Goal: Information Seeking & Learning: Learn about a topic

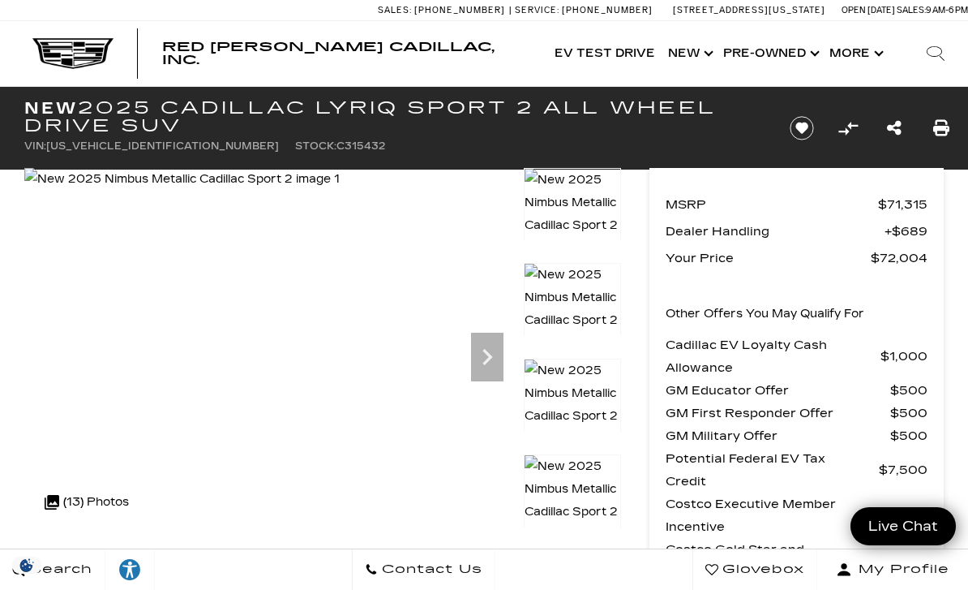
click at [583, 293] on div at bounding box center [572, 311] width 97 height 96
click at [487, 352] on icon "Next" at bounding box center [488, 357] width 10 height 16
click at [477, 361] on icon "Next" at bounding box center [487, 357] width 32 height 32
click at [496, 355] on icon "Next" at bounding box center [487, 357] width 32 height 32
click at [576, 264] on div at bounding box center [572, 216] width 97 height 96
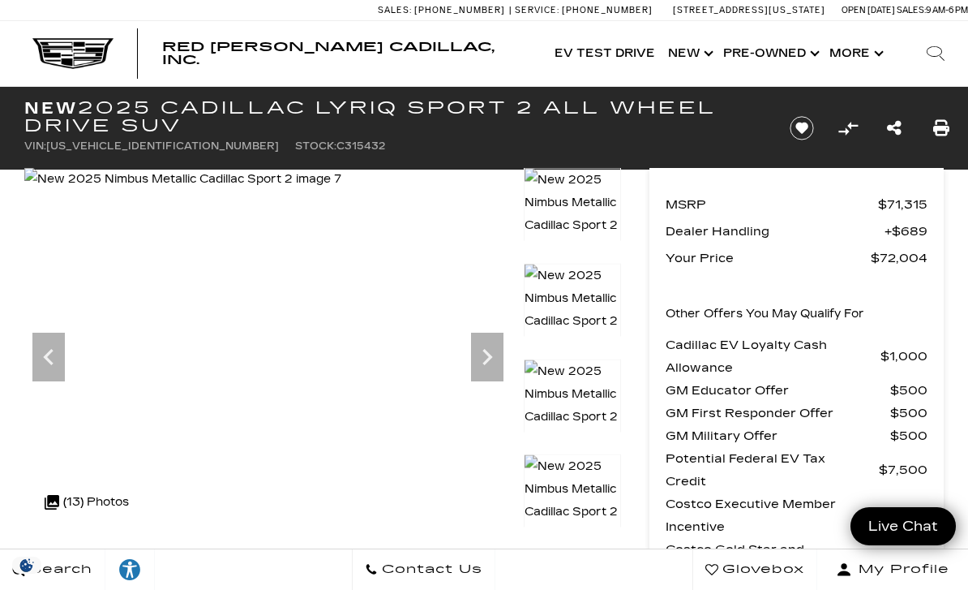
click at [568, 283] on div at bounding box center [572, 311] width 97 height 96
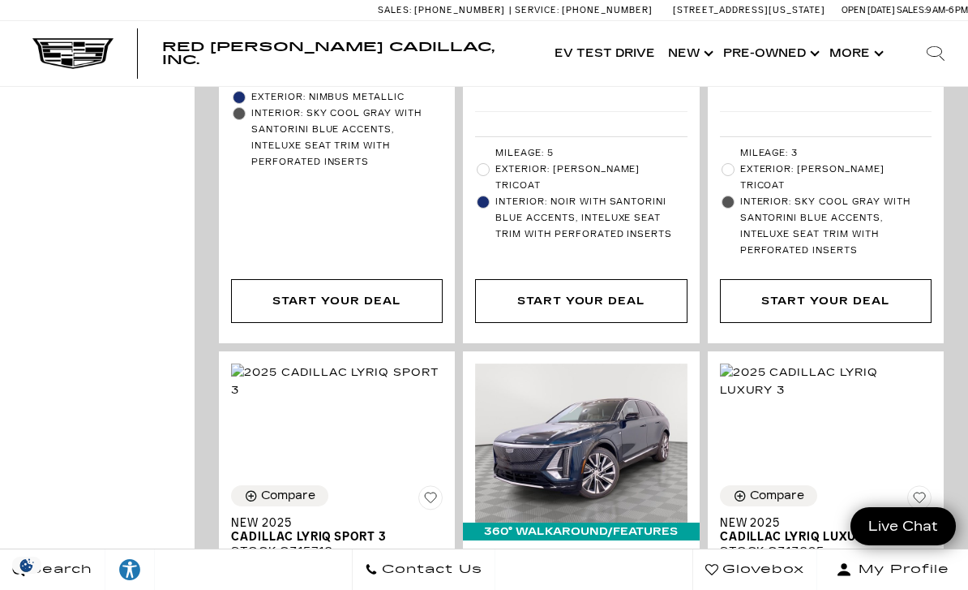
scroll to position [5112, 0]
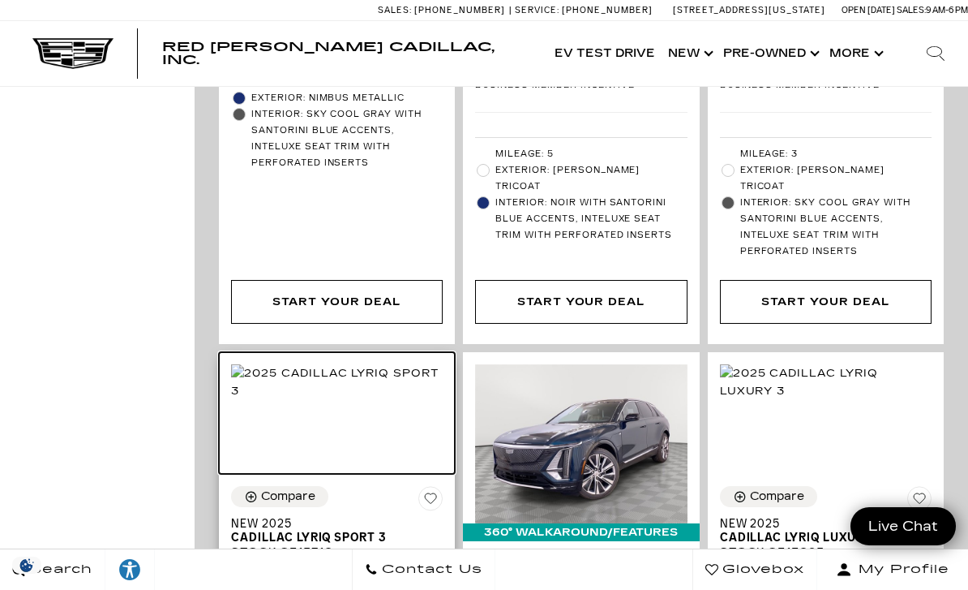
click at [339, 364] on img at bounding box center [337, 382] width 212 height 36
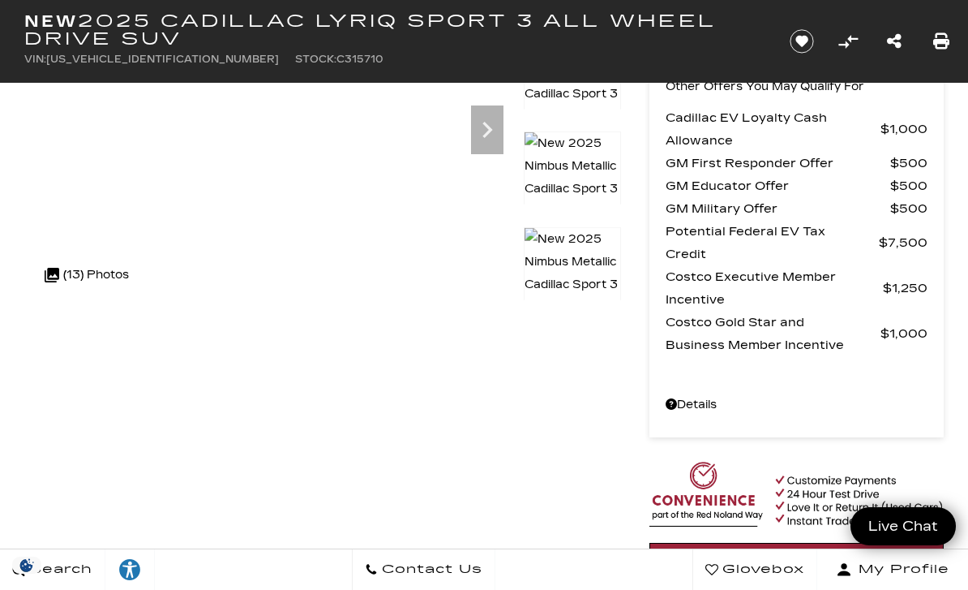
scroll to position [200, 0]
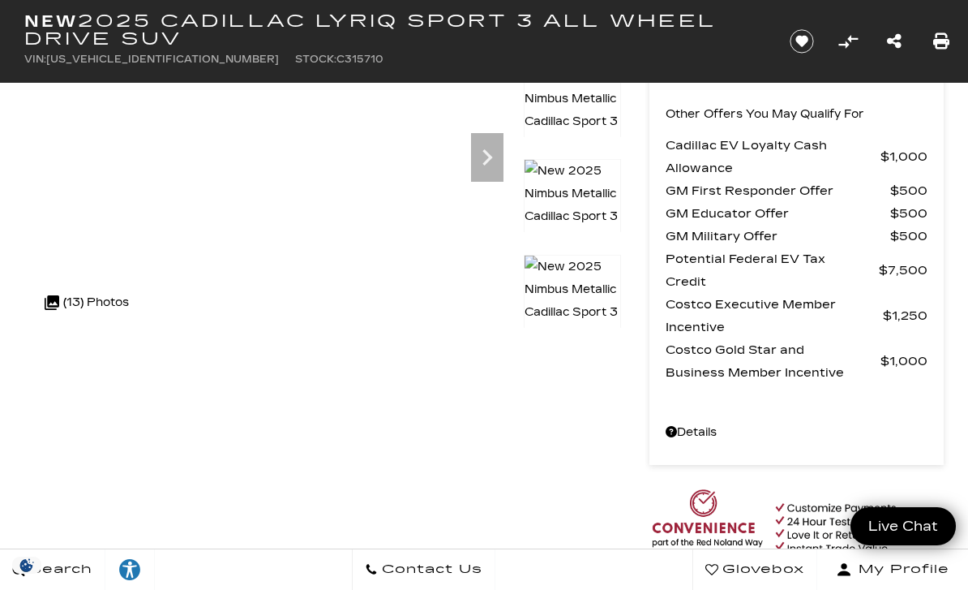
click at [581, 255] on div at bounding box center [572, 291] width 97 height 73
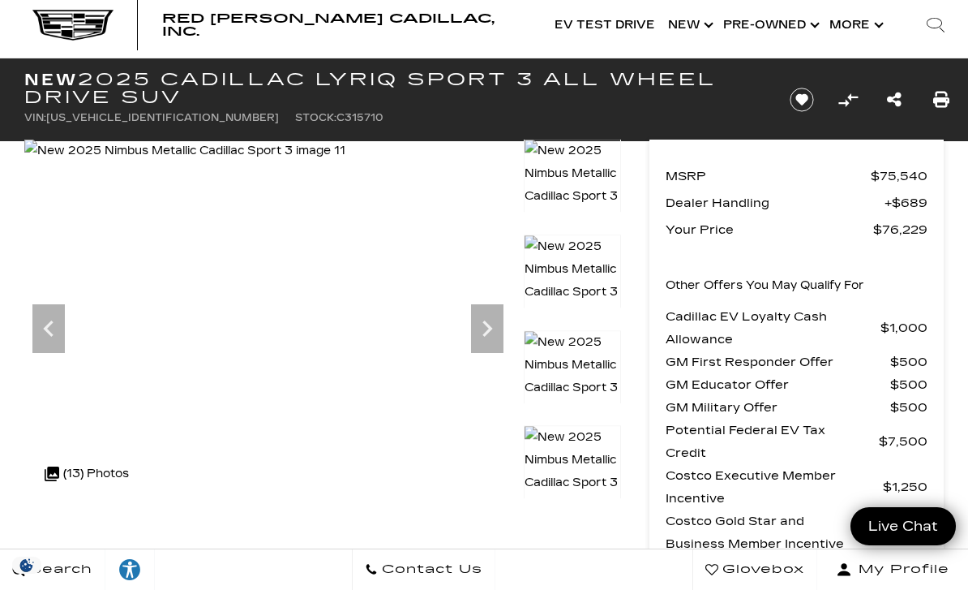
scroll to position [25, 0]
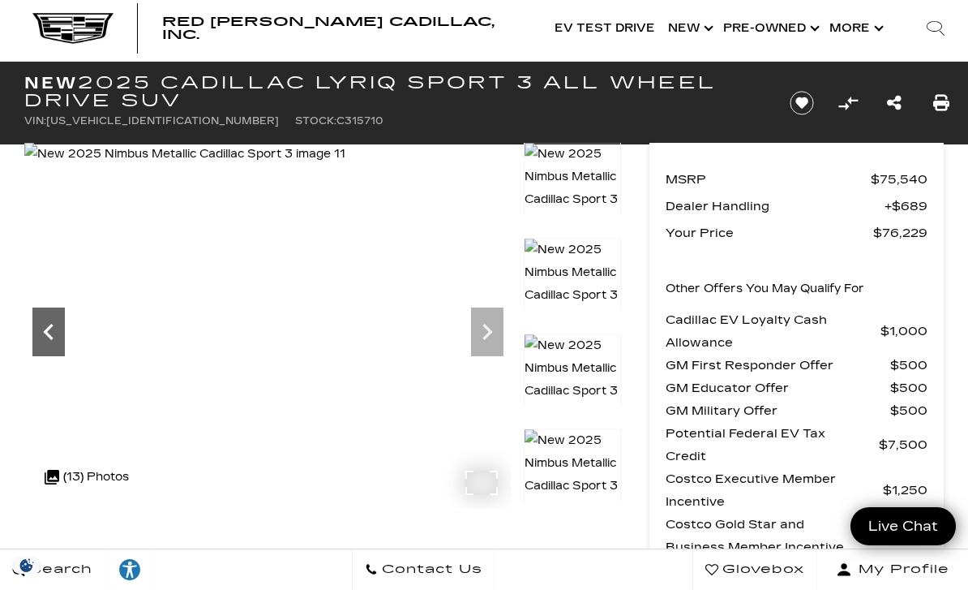
click at [44, 329] on icon "Previous" at bounding box center [48, 331] width 32 height 32
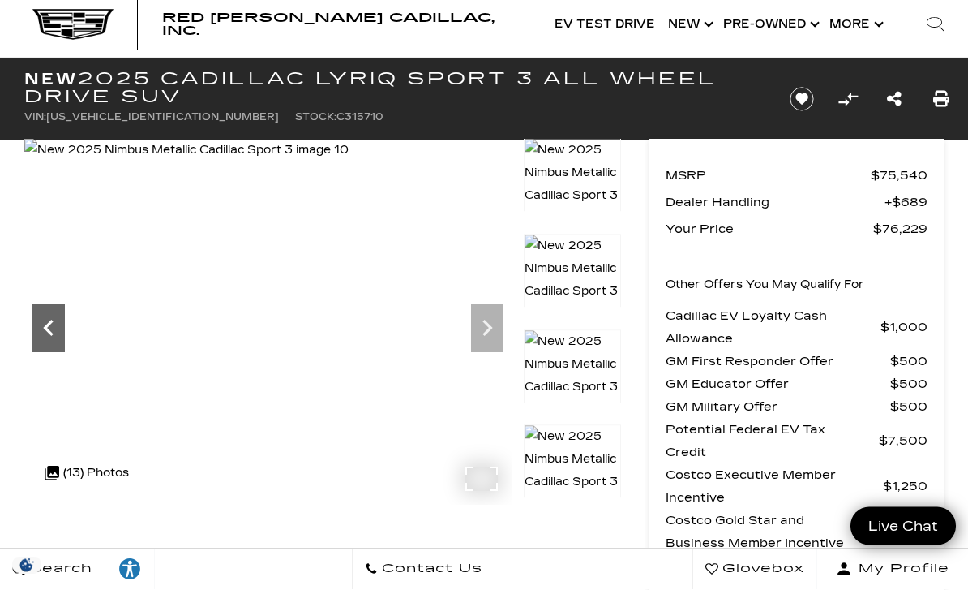
scroll to position [0, 0]
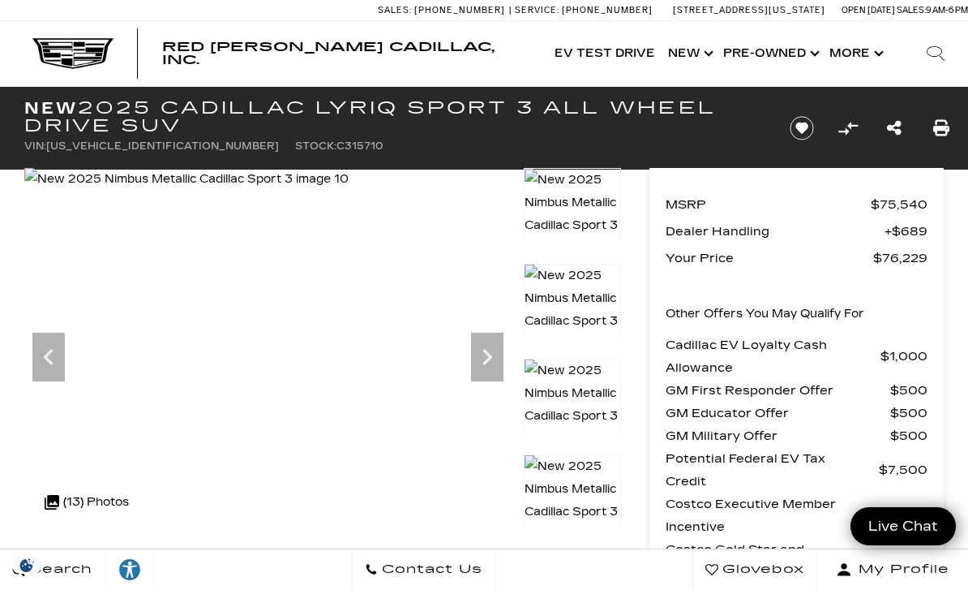
click at [581, 208] on img at bounding box center [572, 214] width 97 height 92
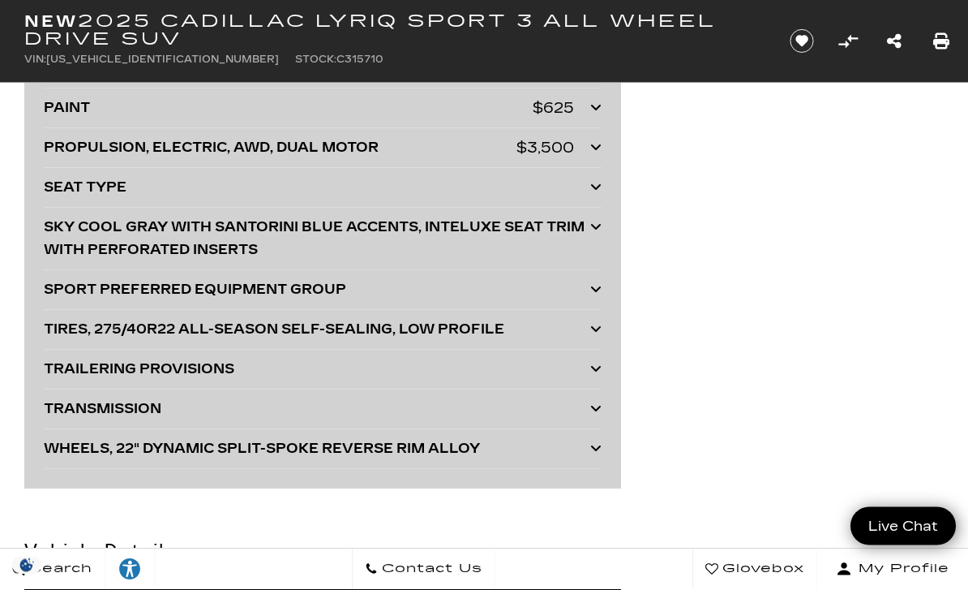
scroll to position [4691, 0]
click at [597, 367] on icon at bounding box center [595, 368] width 11 height 13
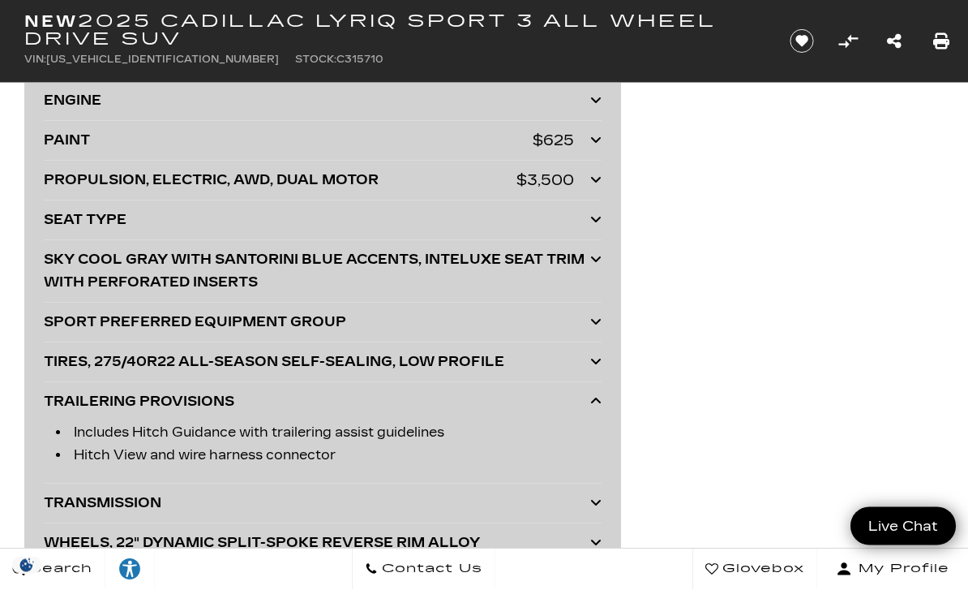
scroll to position [4659, 0]
click at [592, 325] on icon at bounding box center [595, 321] width 11 height 13
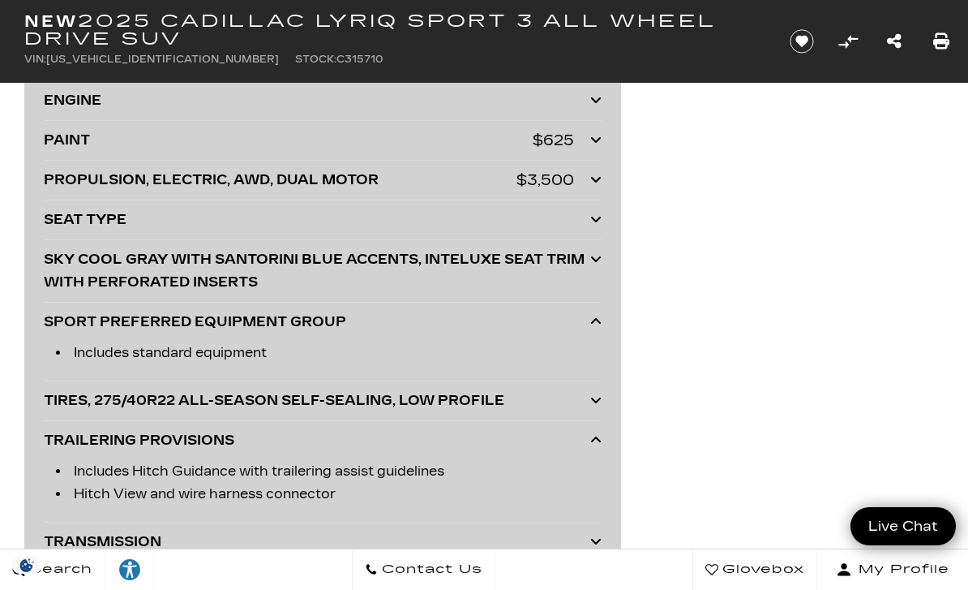
click at [593, 321] on icon at bounding box center [595, 321] width 11 height 13
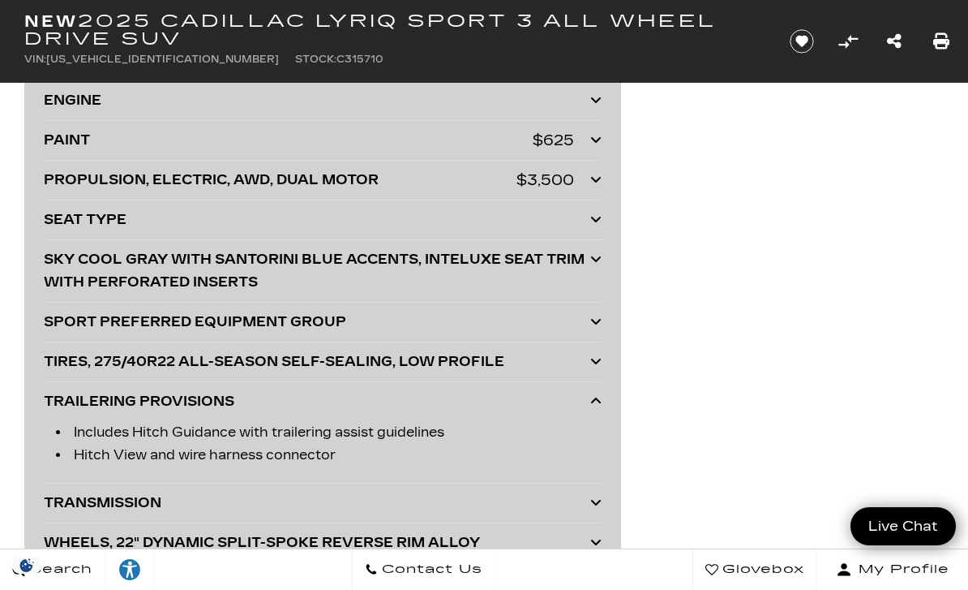
click at [590, 406] on div at bounding box center [595, 401] width 11 height 23
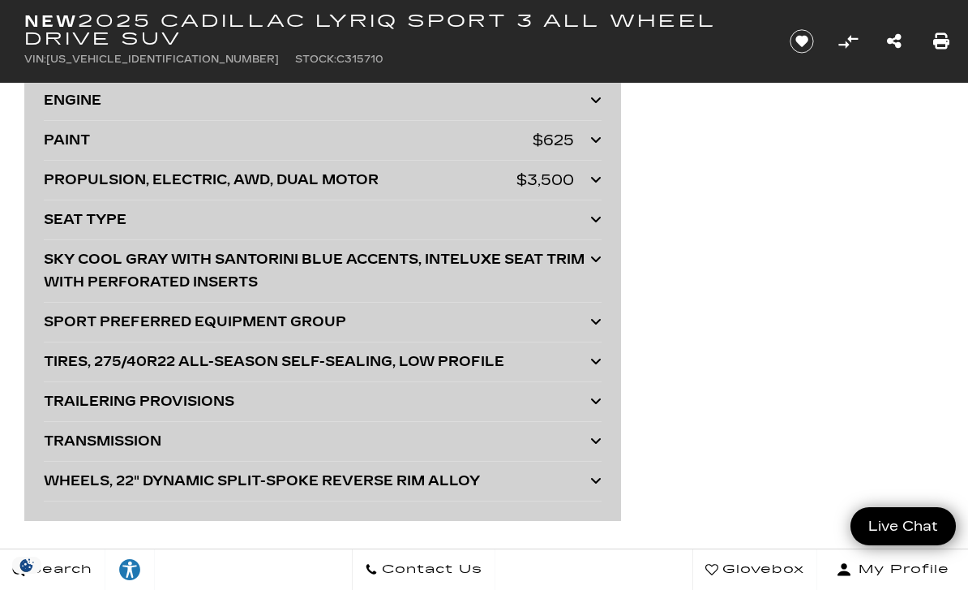
click at [599, 492] on div at bounding box center [595, 481] width 11 height 23
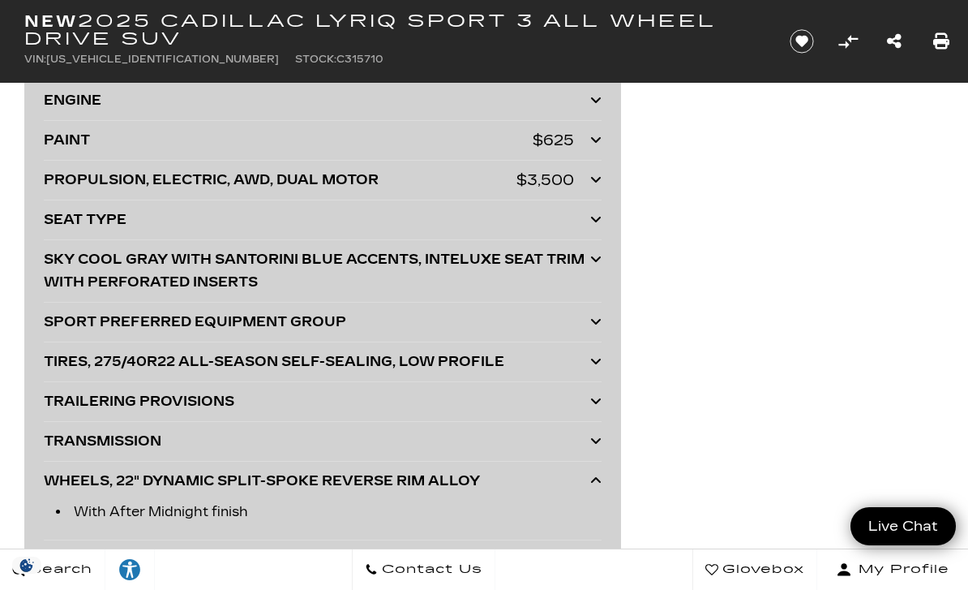
click at [598, 480] on icon at bounding box center [595, 480] width 11 height 13
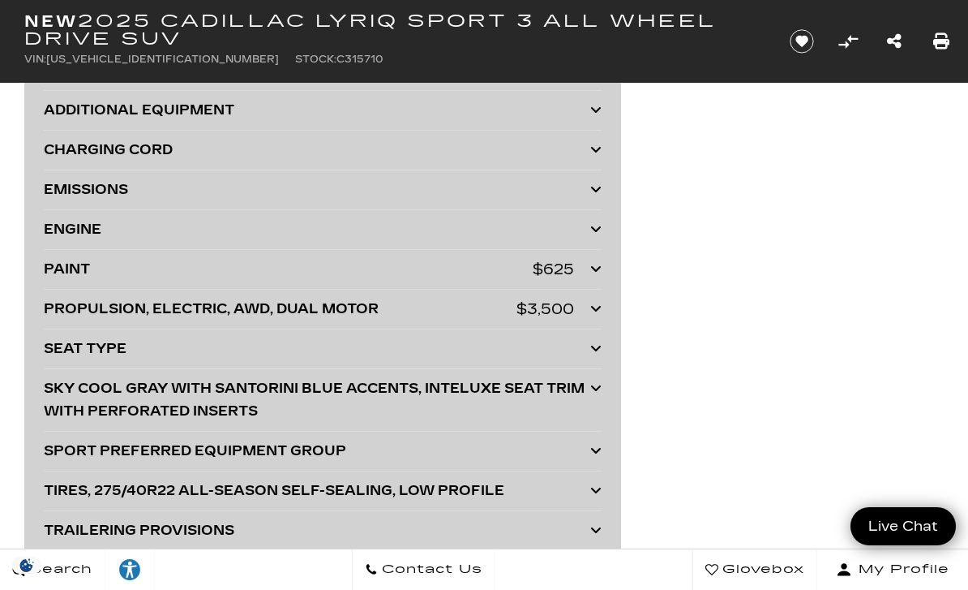
scroll to position [4529, 0]
click at [594, 309] on icon at bounding box center [595, 309] width 11 height 13
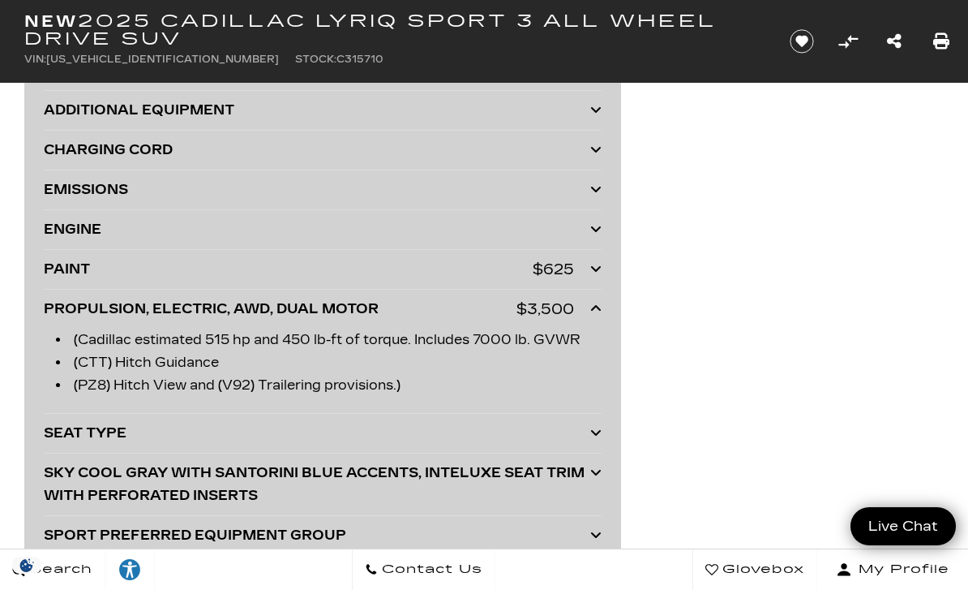
click at [586, 311] on div "PROPULSION, ELECTRIC, AWD, DUAL MOTOR $3,500" at bounding box center [323, 309] width 558 height 23
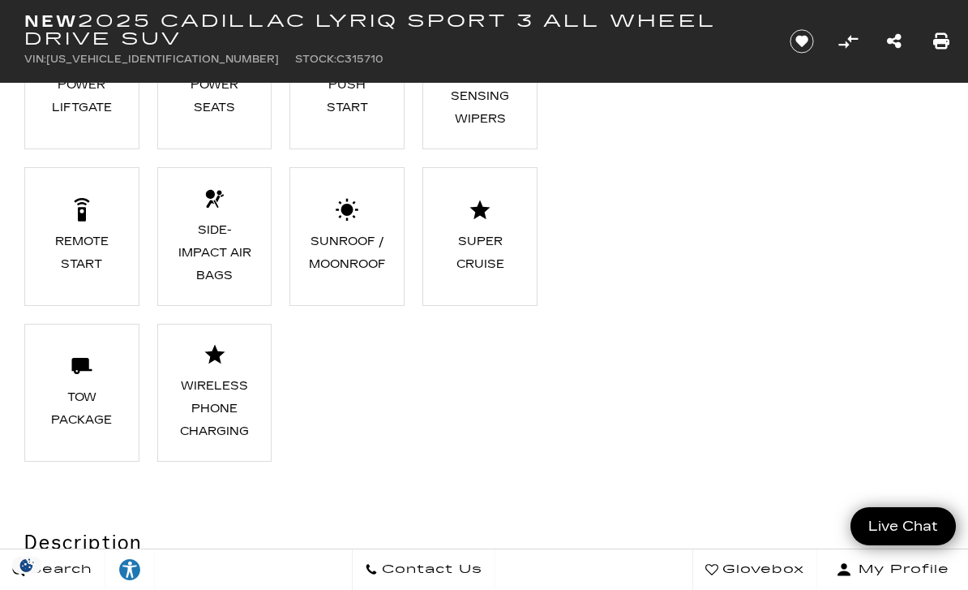
scroll to position [1993, 0]
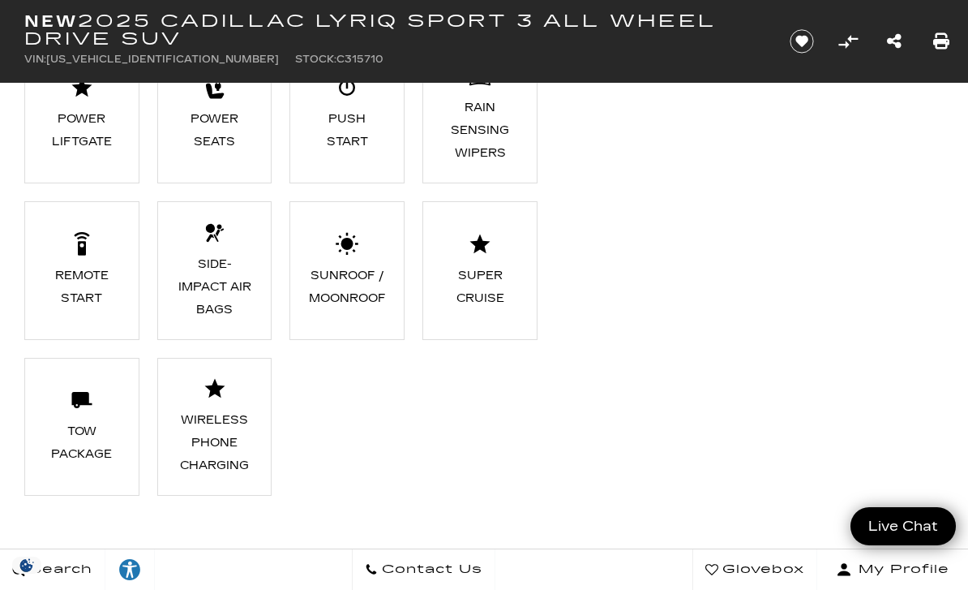
click at [88, 410] on icon at bounding box center [82, 400] width 24 height 24
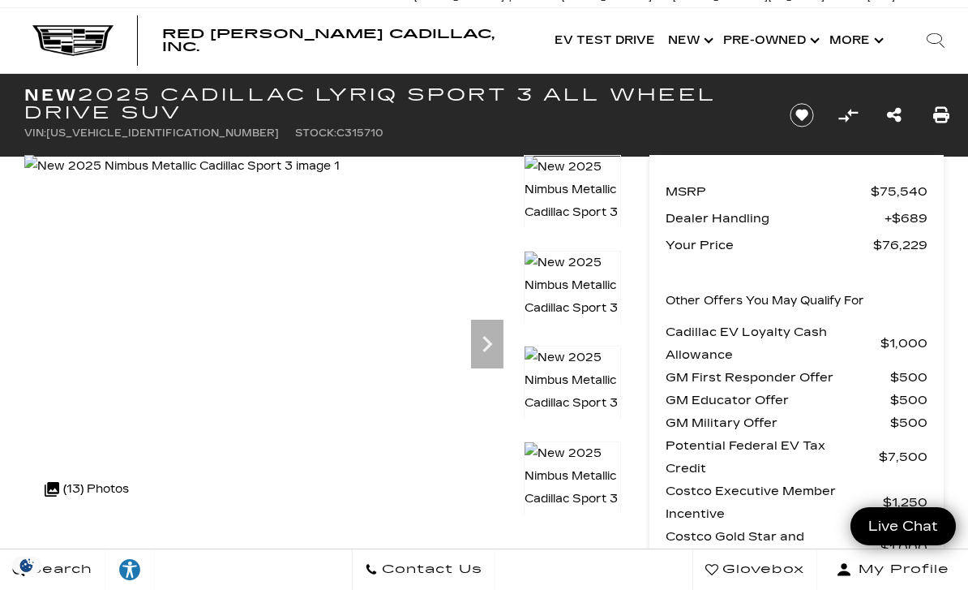
scroll to position [0, 0]
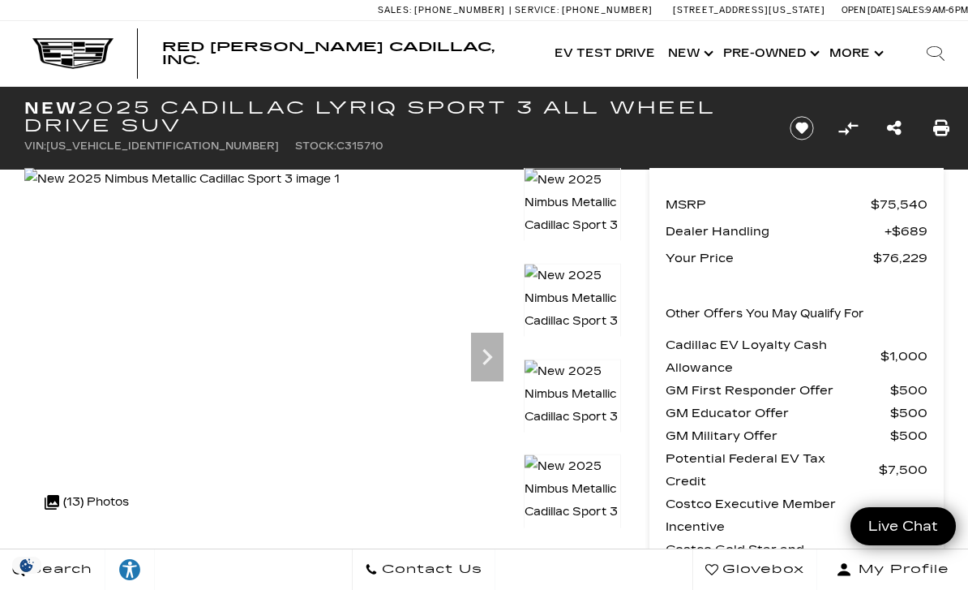
click at [49, 360] on icon "Previous" at bounding box center [48, 357] width 10 height 16
click at [68, 191] on img at bounding box center [182, 179] width 317 height 23
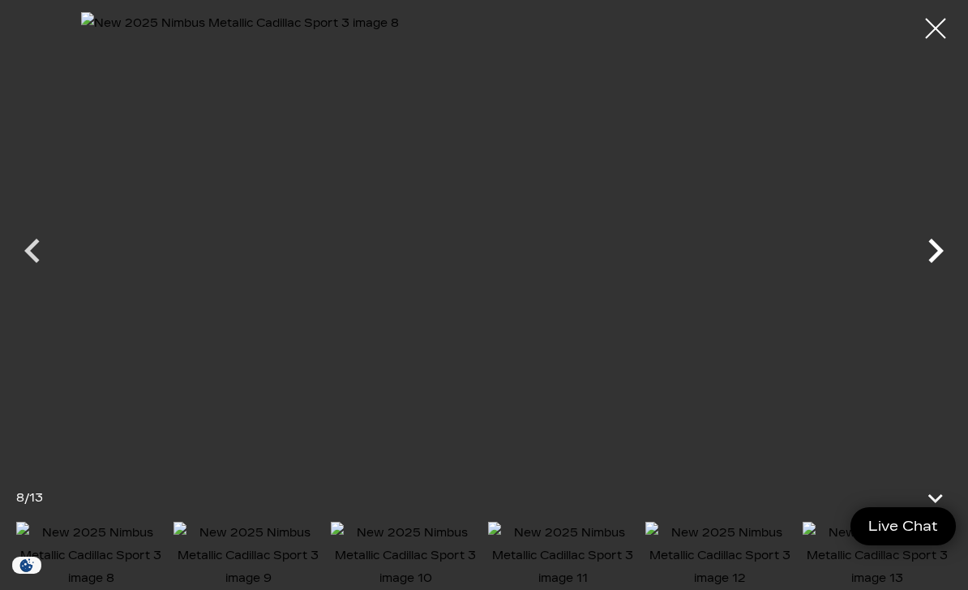
click at [937, 253] on icon "Next" at bounding box center [936, 250] width 15 height 24
click at [32, 254] on icon "Previous" at bounding box center [31, 250] width 15 height 24
click at [35, 259] on icon "Previous" at bounding box center [31, 250] width 15 height 24
click at [36, 247] on icon "Previous" at bounding box center [32, 250] width 49 height 49
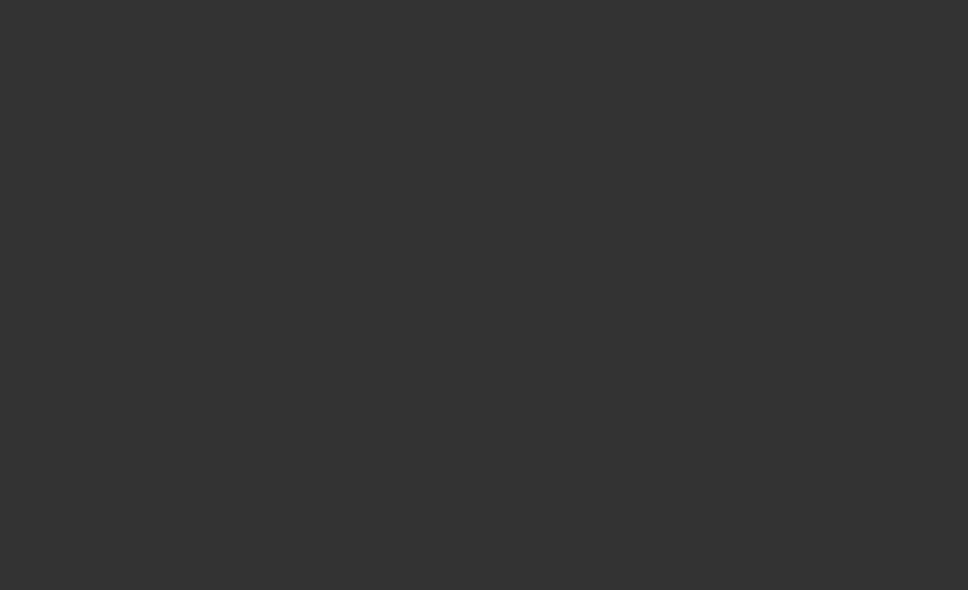
drag, startPoint x: 36, startPoint y: 247, endPoint x: 73, endPoint y: 72, distance: 178.9
drag, startPoint x: 31, startPoint y: 91, endPoint x: 252, endPoint y: 77, distance: 221.8
click at [306, 74] on div at bounding box center [709, 236] width 806 height 448
